Goal: Information Seeking & Learning: Understand process/instructions

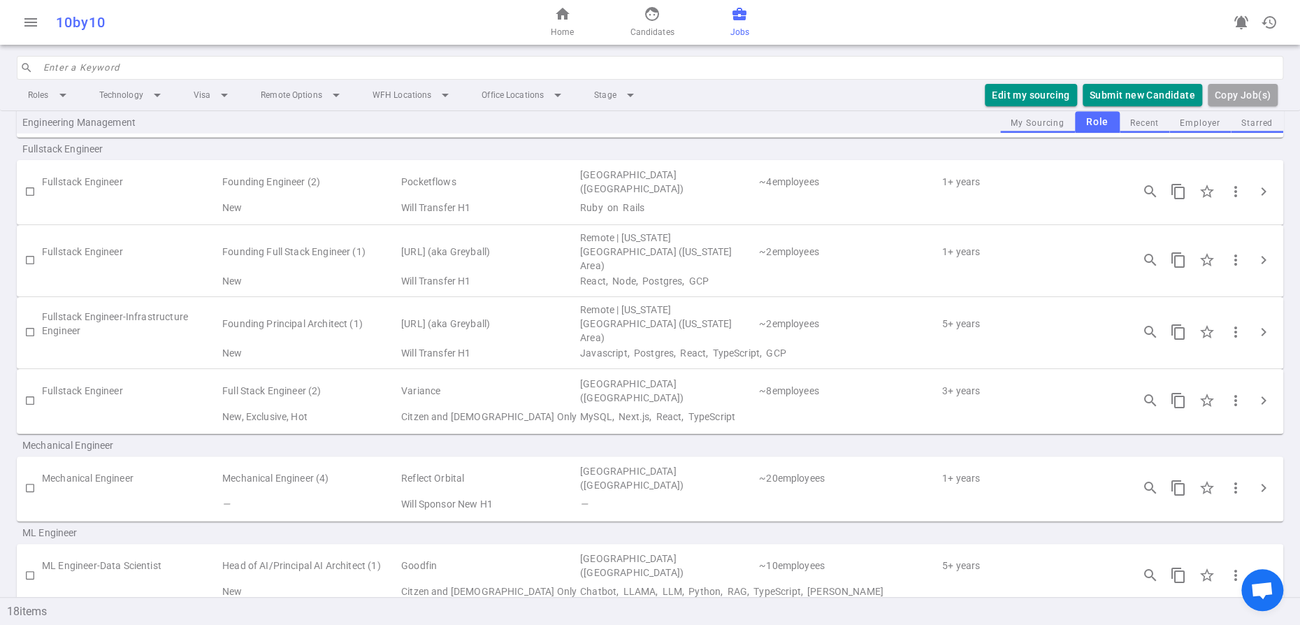
scroll to position [555, 0]
click at [1267, 408] on span "chevron_right" at bounding box center [1263, 399] width 17 height 17
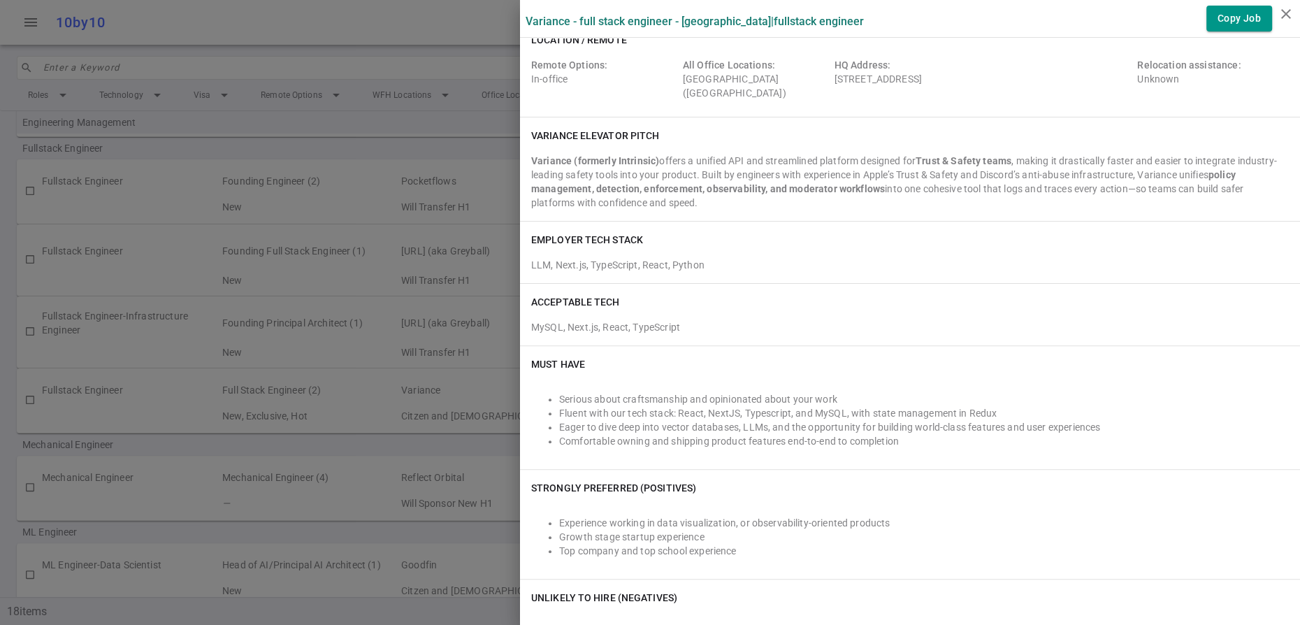
scroll to position [118, 0]
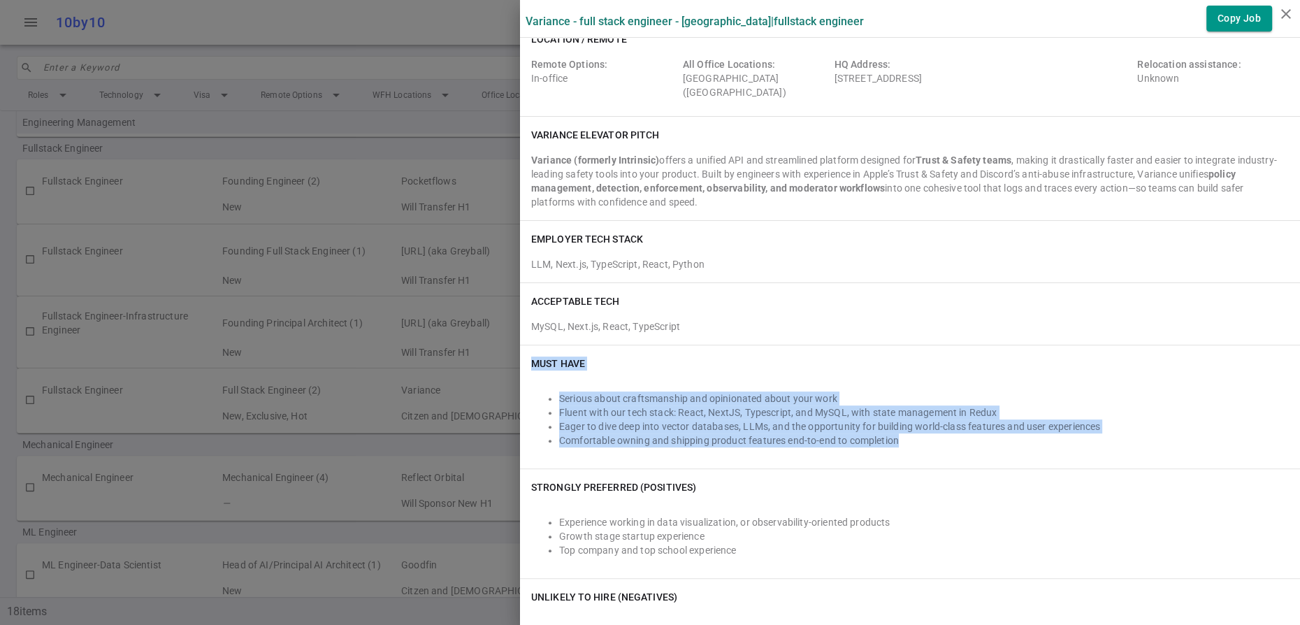
drag, startPoint x: 994, startPoint y: 540, endPoint x: 527, endPoint y: 440, distance: 477.3
click at [527, 440] on div "Must Have Serious about craftsmanship and opinionated about your work Fluent wi…" at bounding box center [910, 406] width 780 height 123
copy div "Must Have Serious about craftsmanship and opinionated about your work Fluent wi…"
click at [1283, 10] on icon "close" at bounding box center [1285, 14] width 17 height 17
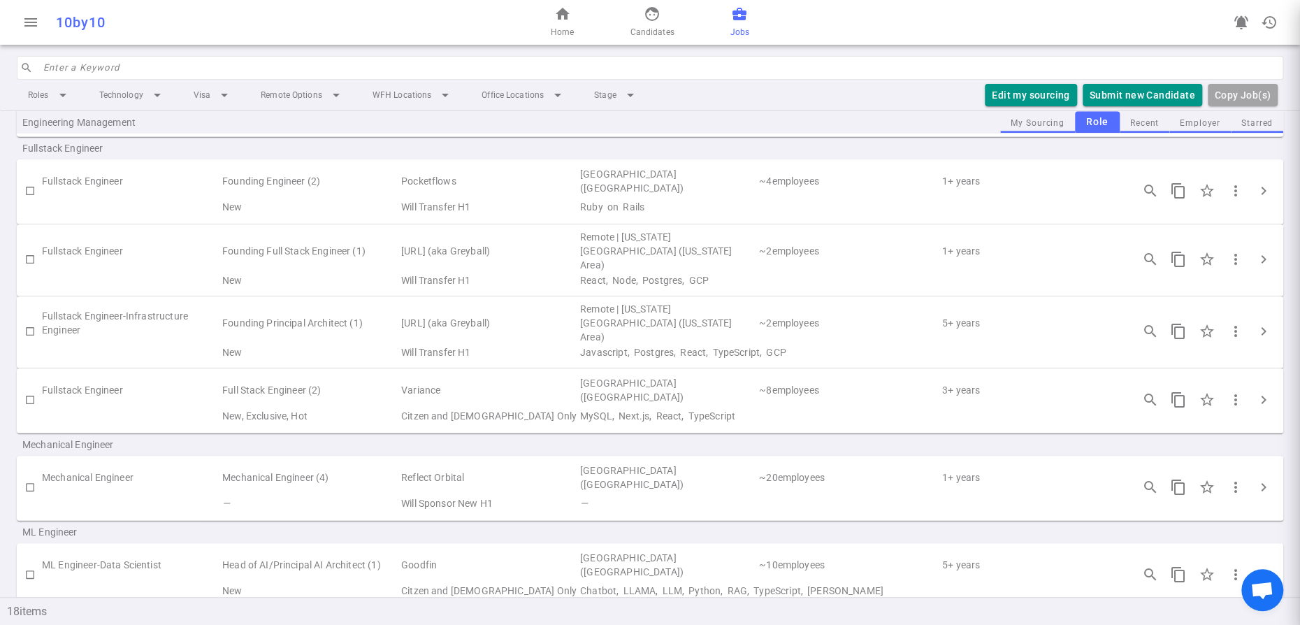
scroll to position [0, 0]
click at [660, 13] on span "face" at bounding box center [651, 14] width 17 height 17
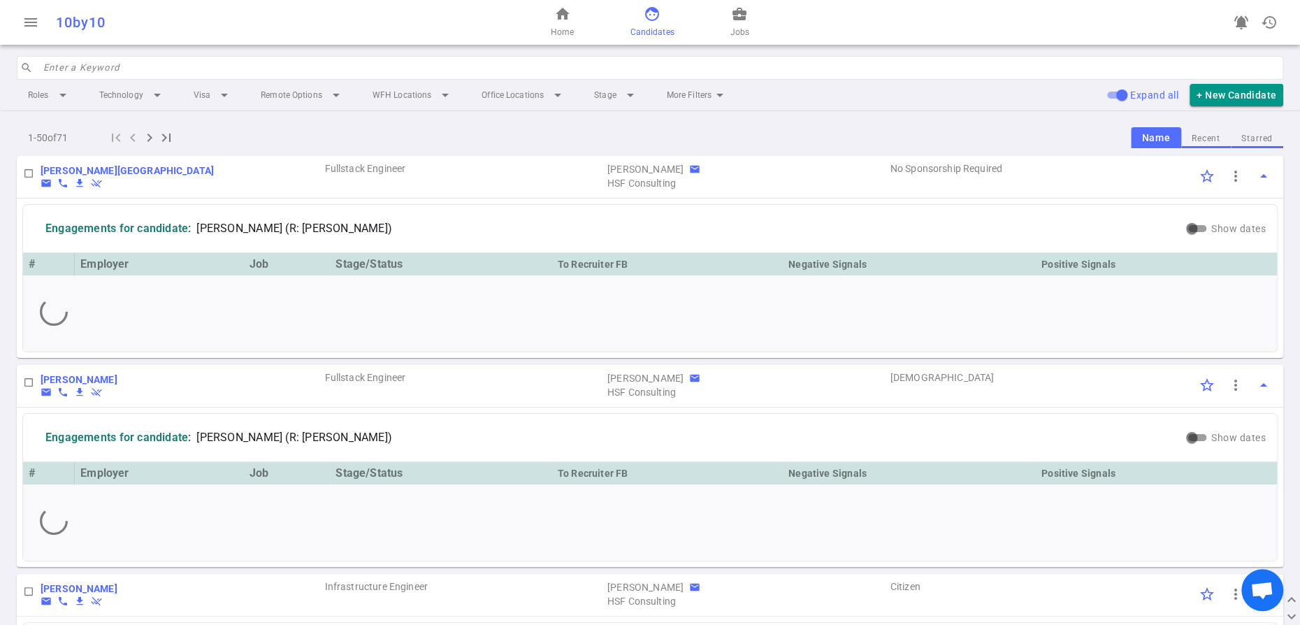
click at [1199, 148] on button "Recent" at bounding box center [1206, 138] width 50 height 19
click at [263, 79] on input "search" at bounding box center [658, 68] width 1231 height 22
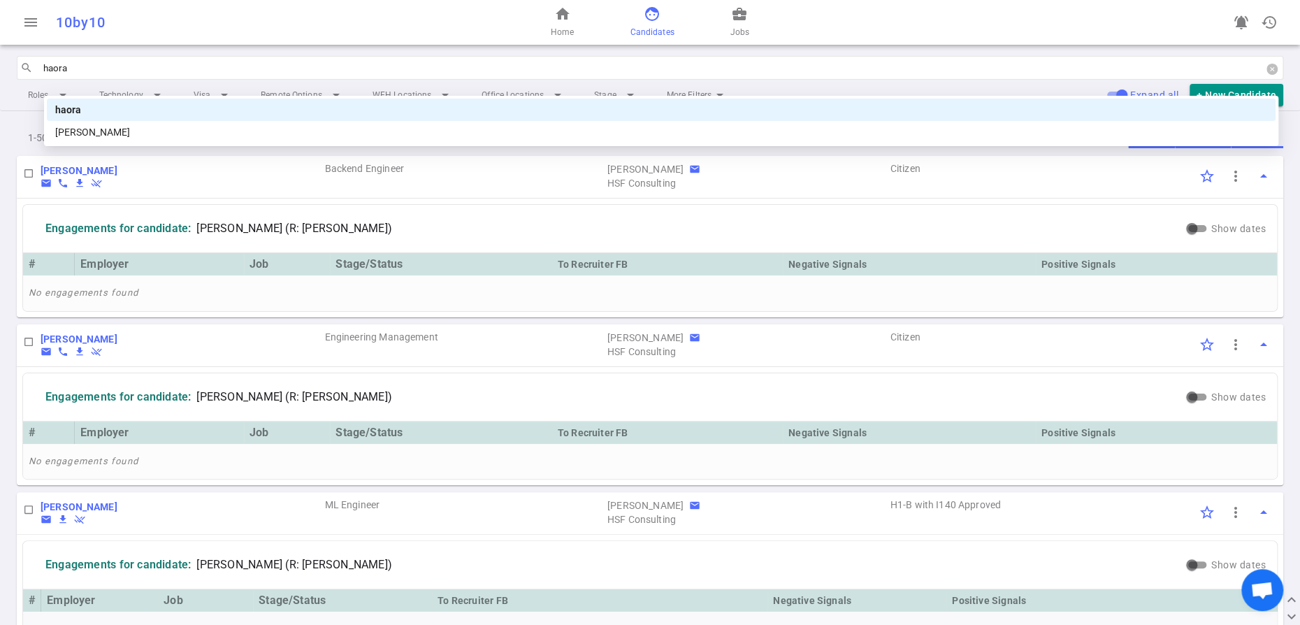
type input "haoran"
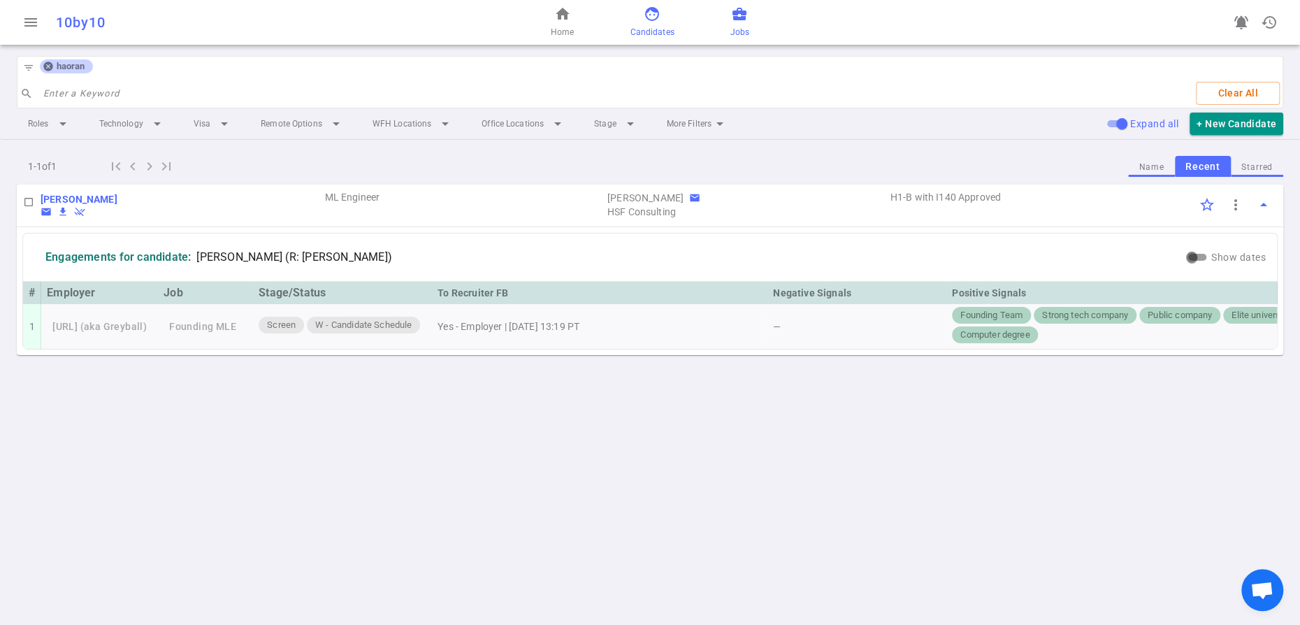
click at [749, 34] on span "Jobs" at bounding box center [739, 32] width 19 height 14
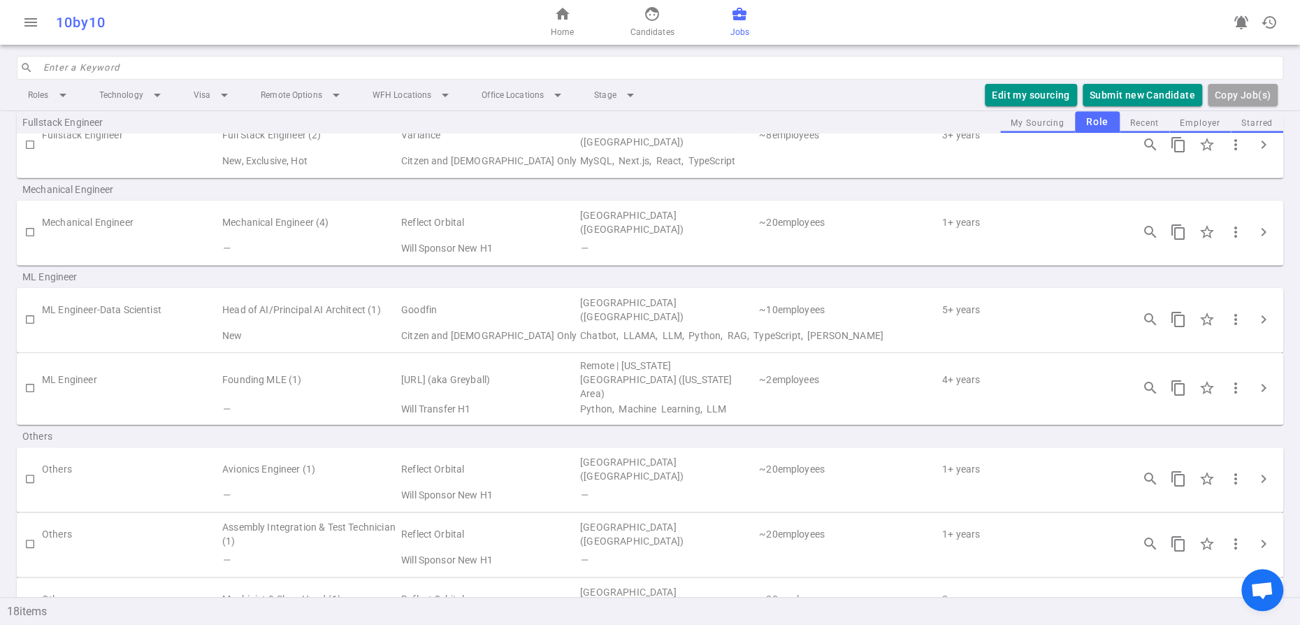
scroll to position [820, 0]
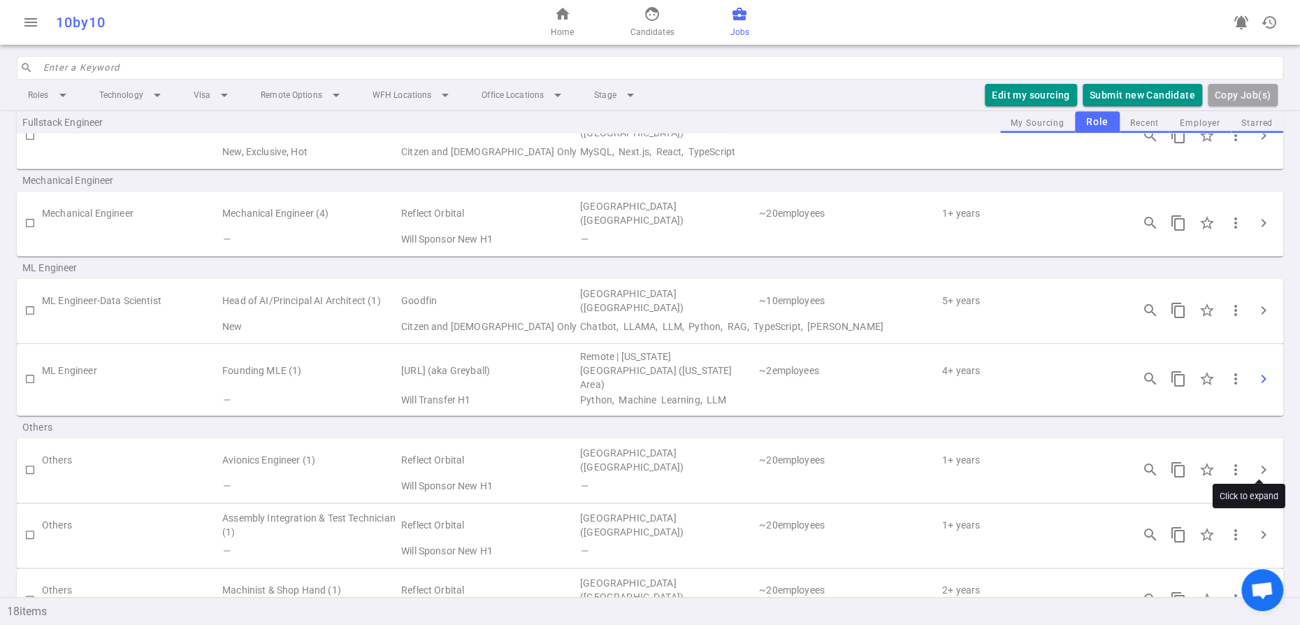
click at [1256, 387] on span "chevron_right" at bounding box center [1263, 378] width 17 height 17
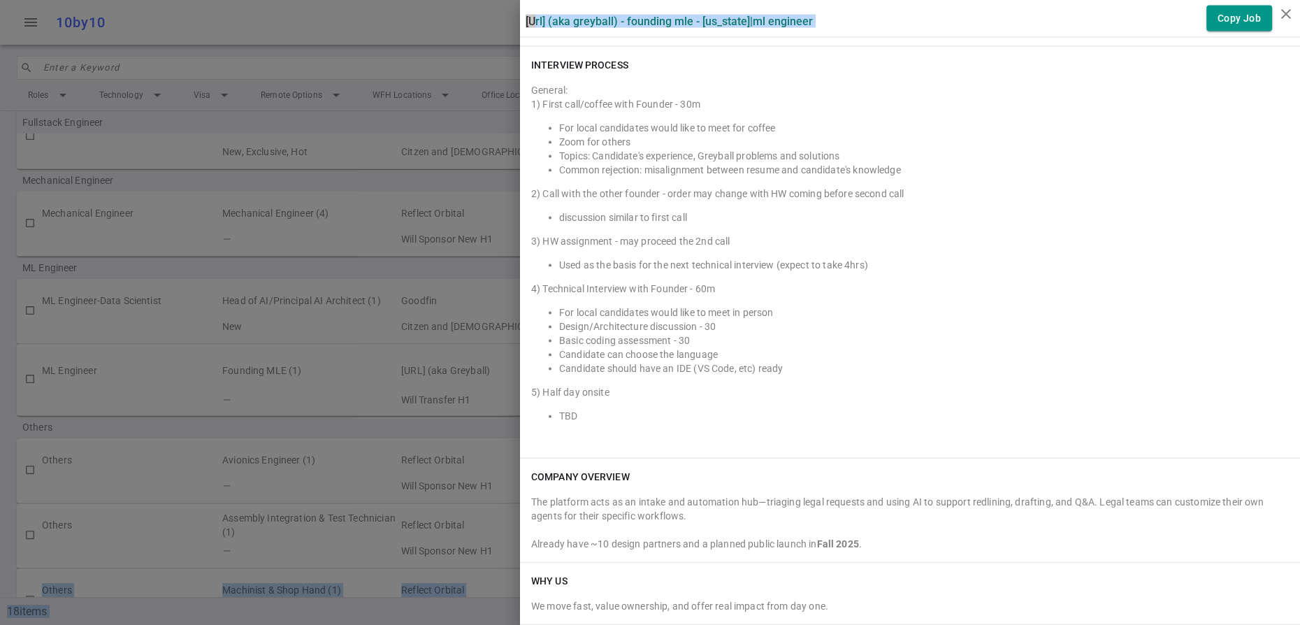
scroll to position [2431, 0]
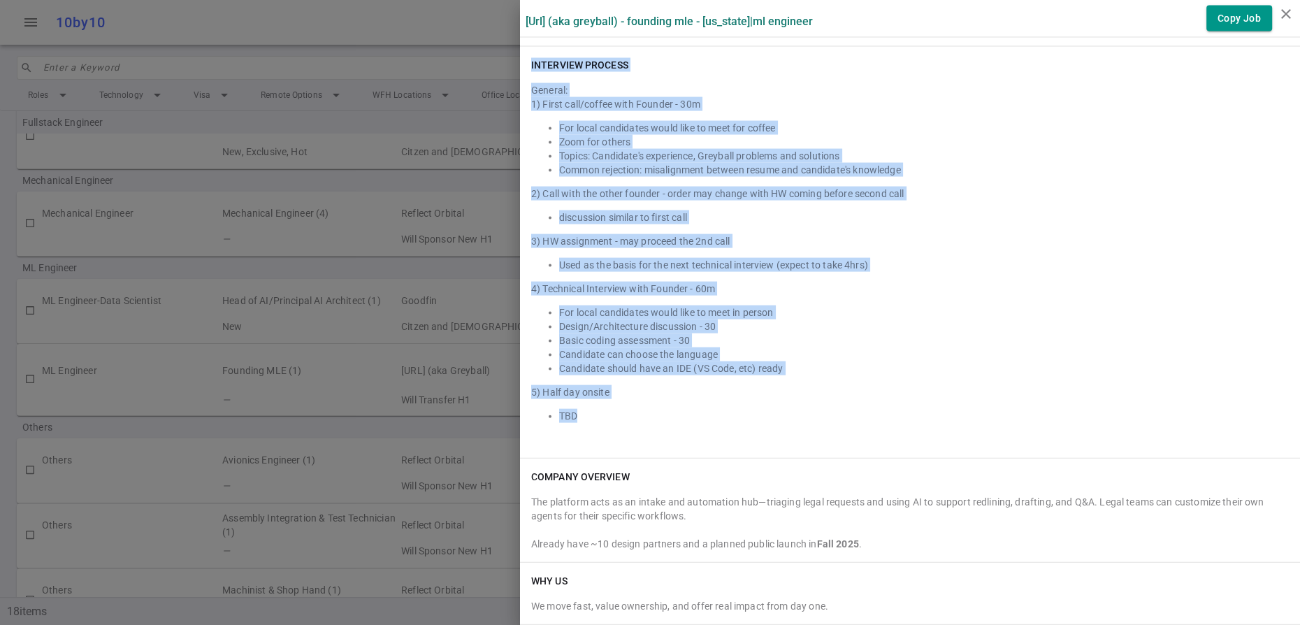
drag, startPoint x: 532, startPoint y: 184, endPoint x: 731, endPoint y: 379, distance: 278.2
click at [731, 379] on div "INTERVIEW PROCESS General: 1) First call/coffee with Founder - 30m For local ca…" at bounding box center [910, 252] width 780 height 411
copy div "INTERVIEW PROCESS General: 1) First call/coffee with Founder - 30m For local ca…"
